Goal: Task Accomplishment & Management: Complete application form

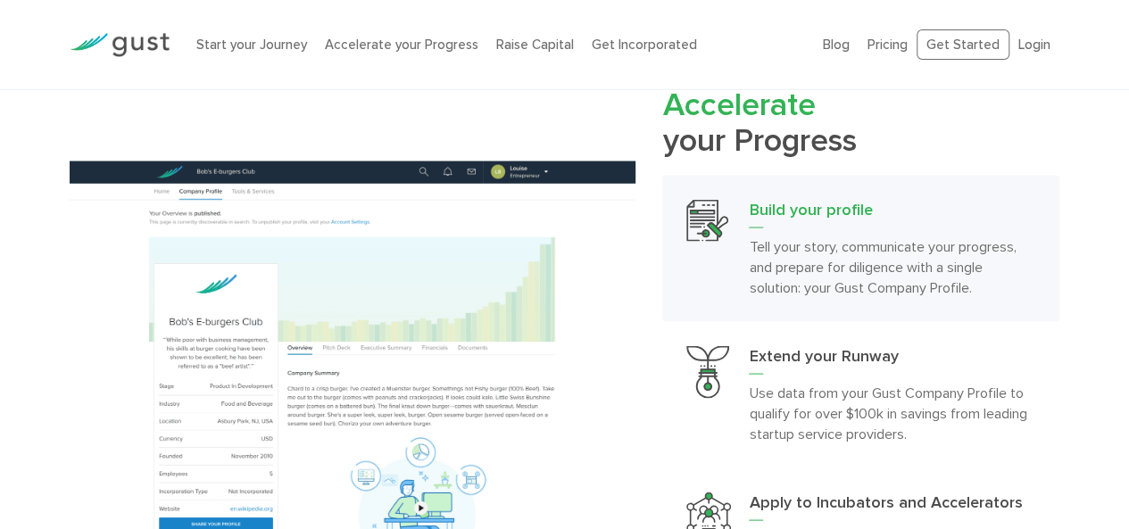
scroll to position [1786, 0]
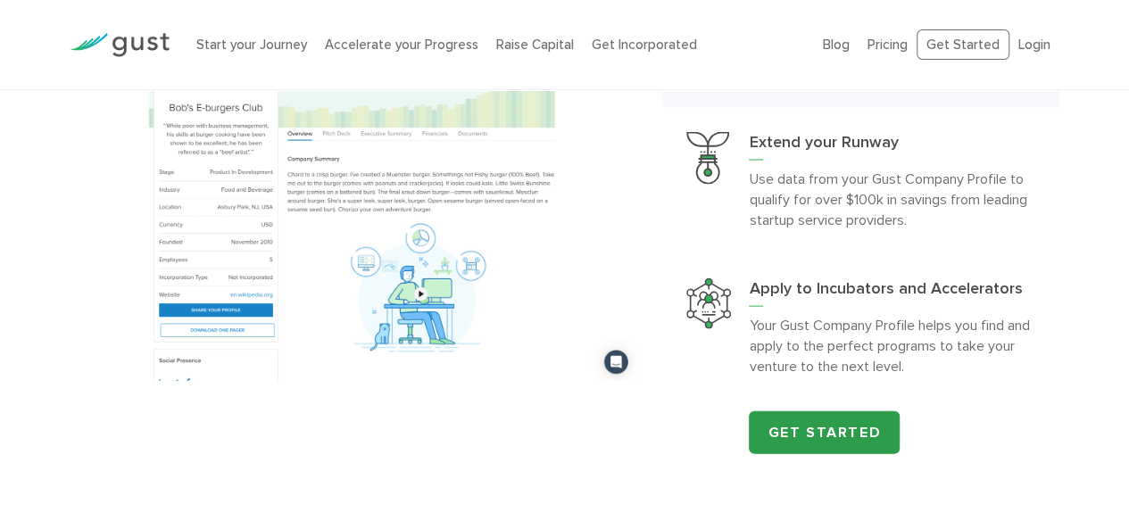
click at [820, 427] on link "Get Started" at bounding box center [824, 433] width 151 height 43
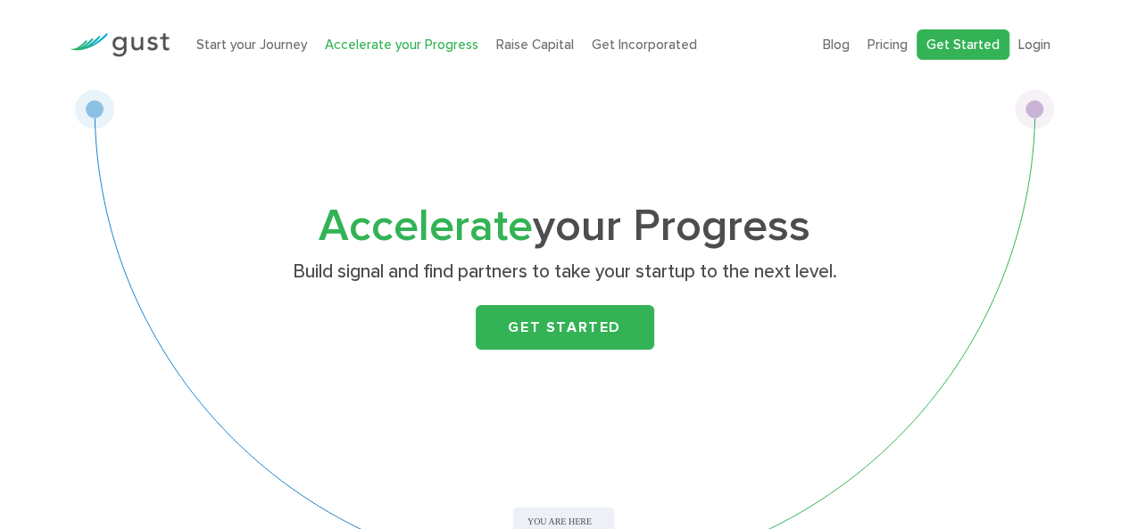
click at [962, 32] on link "Get Started" at bounding box center [963, 44] width 93 height 31
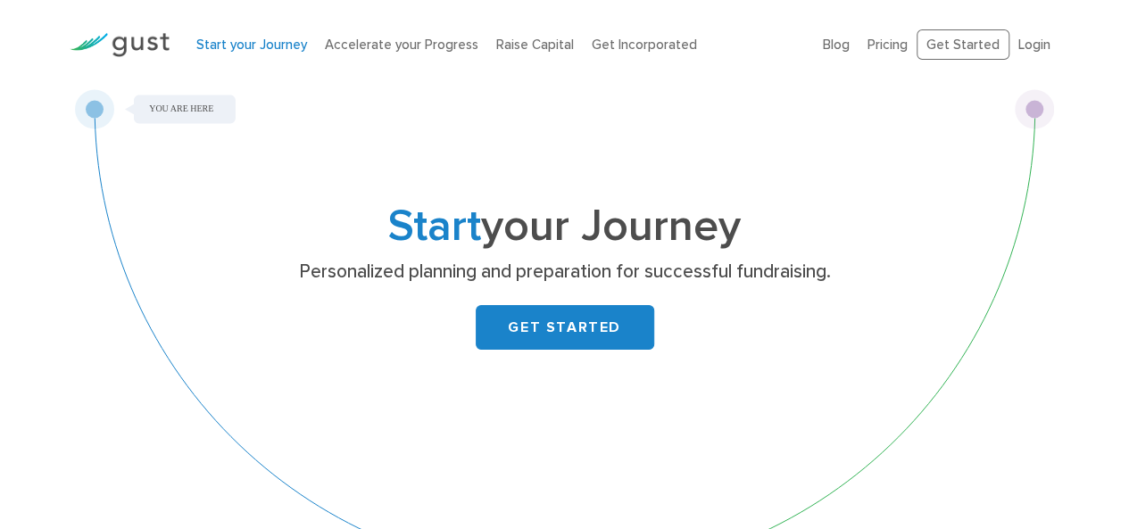
click at [504, 326] on link "GET STARTED" at bounding box center [565, 327] width 179 height 45
